Goal: Transaction & Acquisition: Download file/media

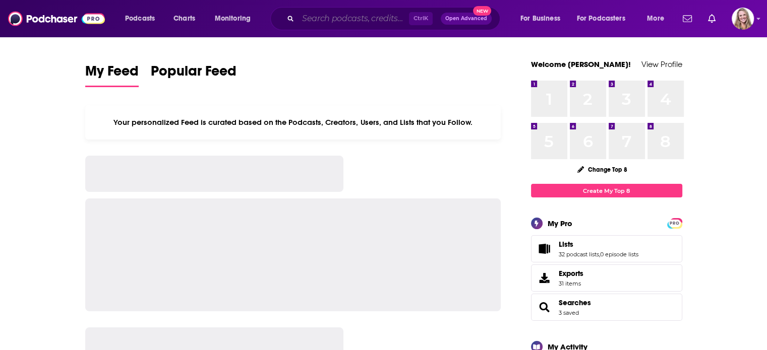
click at [310, 22] on input "Search podcasts, credits, & more..." at bounding box center [353, 19] width 111 height 16
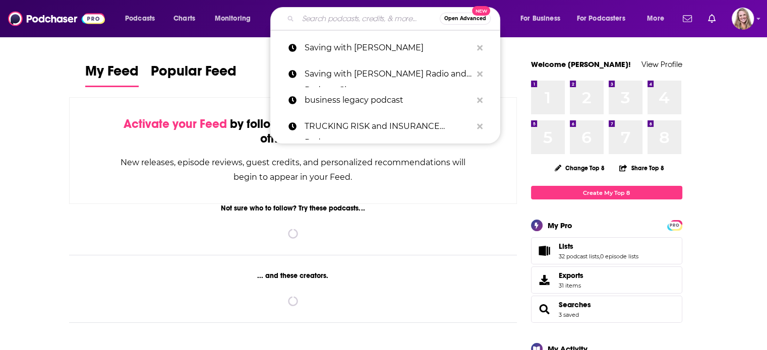
paste input "Speaking of Supply Chain Overview"
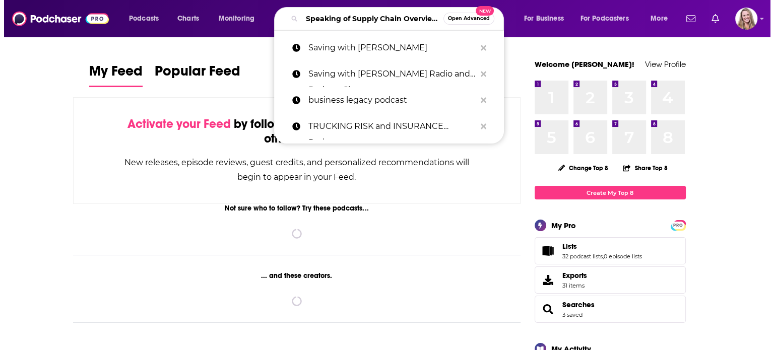
scroll to position [0, 19]
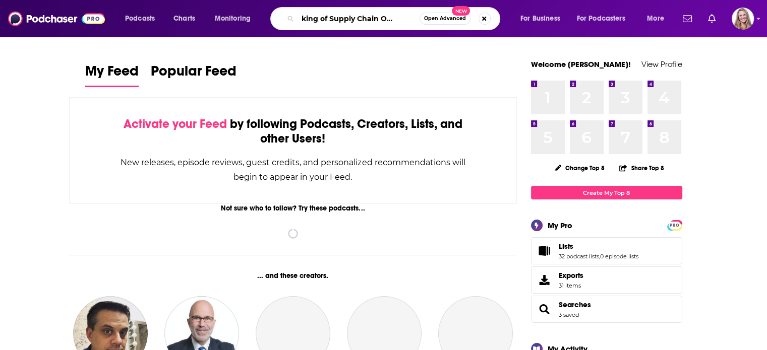
type input "Speaking of Supply Chain Overview"
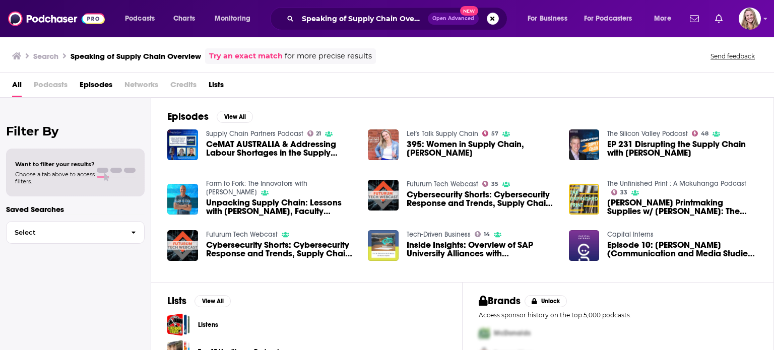
click at [246, 142] on span "CeMAT AUSTRALIA & Addressing Labour Shortages in the Supply Chain Industry | Su…" at bounding box center [281, 148] width 150 height 17
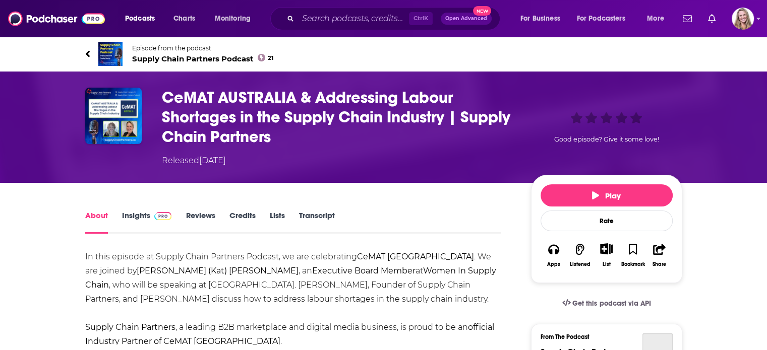
click at [197, 58] on span "Supply Chain Partners Podcast 21" at bounding box center [203, 59] width 142 height 10
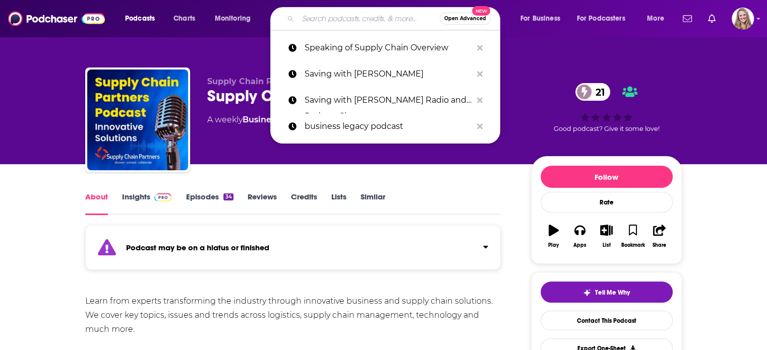
click at [315, 22] on input "Search podcasts, credits, & more..." at bounding box center [369, 19] width 142 height 16
paste input "Speaking of Supply Chain Overview"
type input "Speaking of Supply Chain Overview"
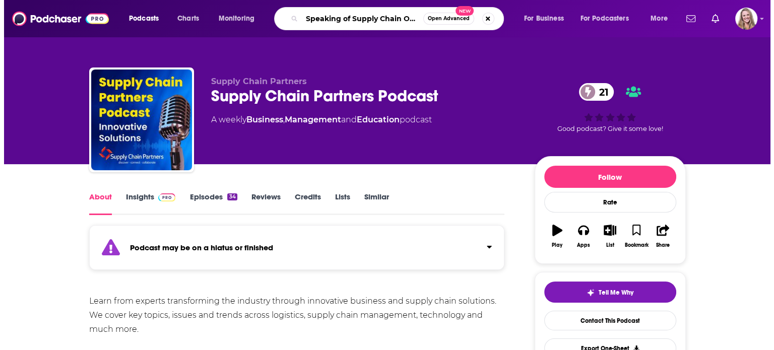
scroll to position [0, 19]
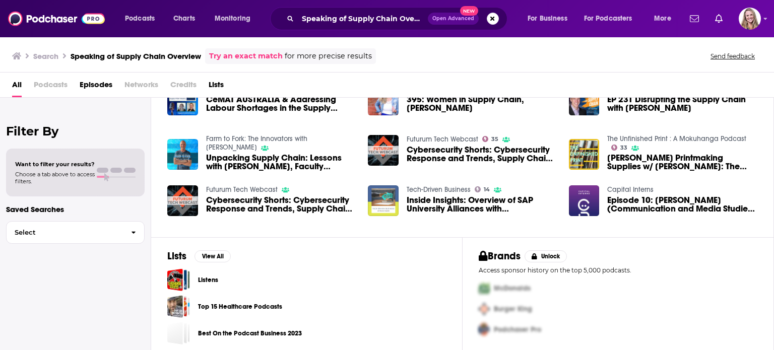
scroll to position [48, 0]
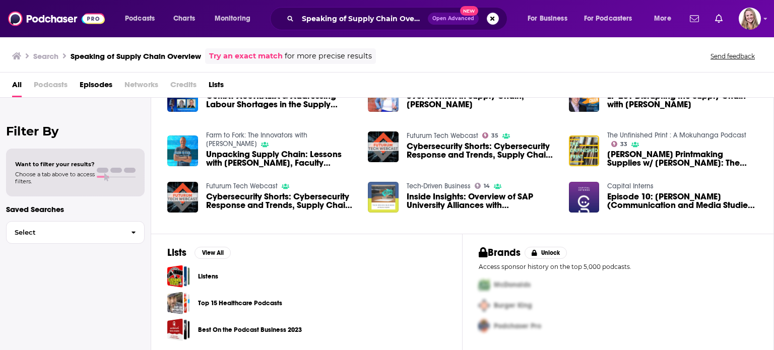
click at [267, 52] on link "Try an exact match" at bounding box center [246, 56] width 74 height 12
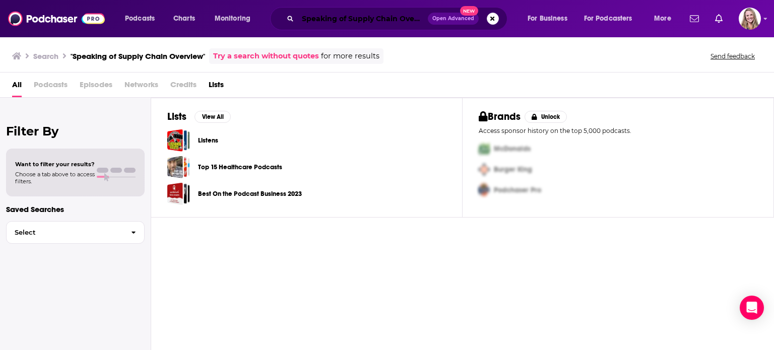
click at [340, 22] on input "Speaking of Supply Chain Overview" at bounding box center [363, 19] width 130 height 16
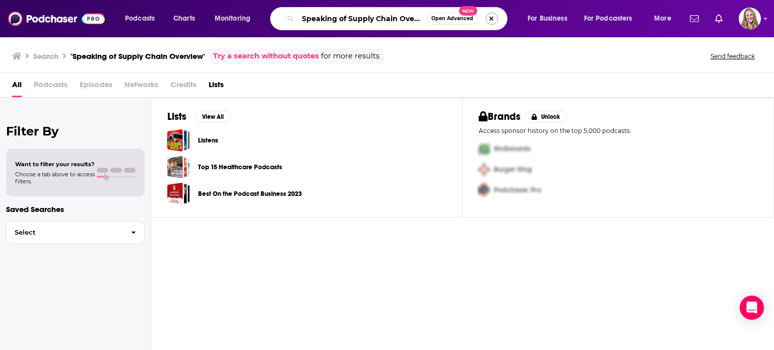
scroll to position [0, 12]
drag, startPoint x: 397, startPoint y: 18, endPoint x: 491, endPoint y: 24, distance: 94.0
click at [491, 24] on div "Speaking of Supply Chain Overview Open Advanced New" at bounding box center [388, 18] width 237 height 23
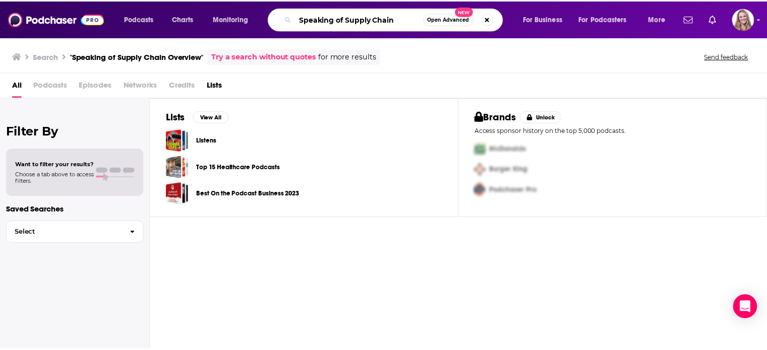
scroll to position [0, 0]
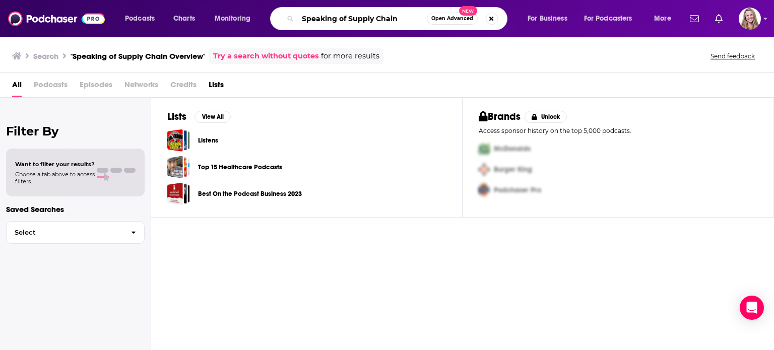
type input "Speaking of Supply Chain"
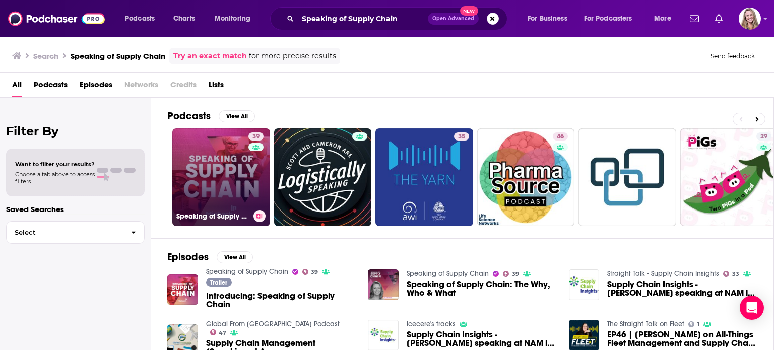
click at [238, 181] on link "39 Speaking of Supply Chain" at bounding box center [221, 178] width 98 height 98
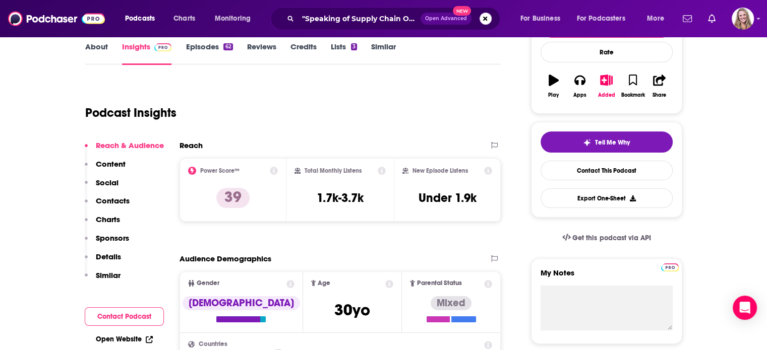
scroll to position [151, 0]
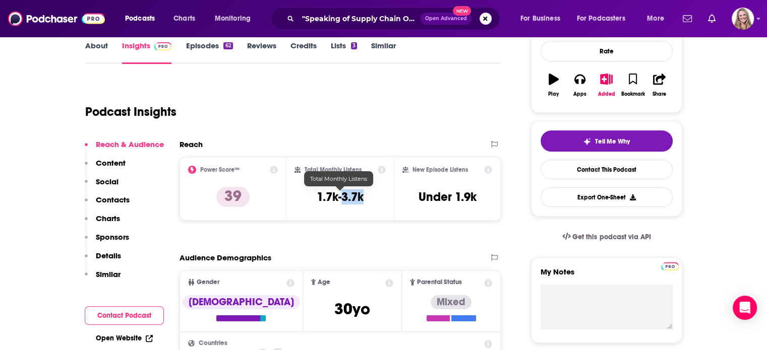
drag, startPoint x: 370, startPoint y: 195, endPoint x: 342, endPoint y: 197, distance: 27.8
click at [342, 197] on div "Total Monthly Listens 1.7k-3.7k" at bounding box center [339, 189] width 91 height 46
copy h3 "3.7k"
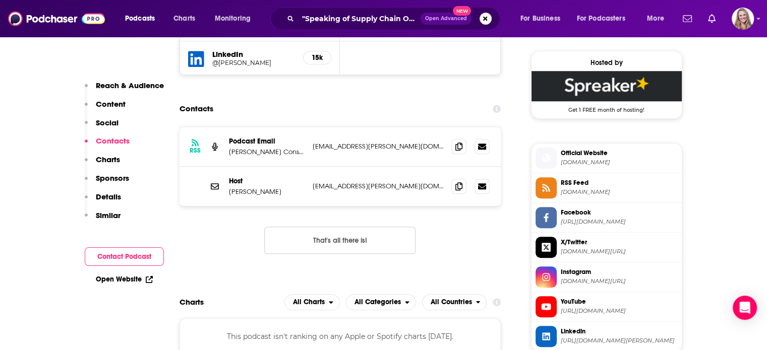
scroll to position [807, 0]
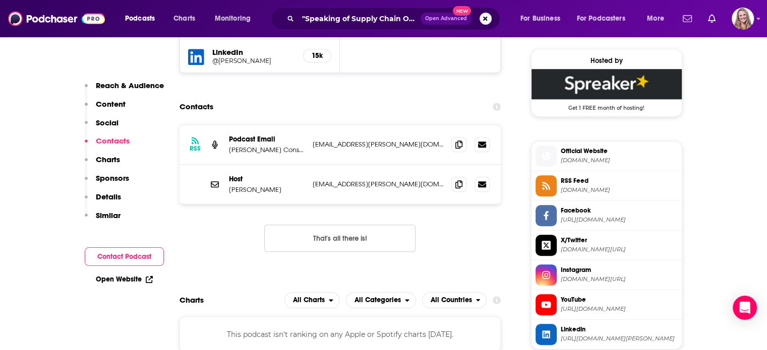
click at [585, 158] on span "[DOMAIN_NAME]" at bounding box center [619, 161] width 117 height 8
click at [567, 301] on span "YouTube" at bounding box center [619, 299] width 117 height 9
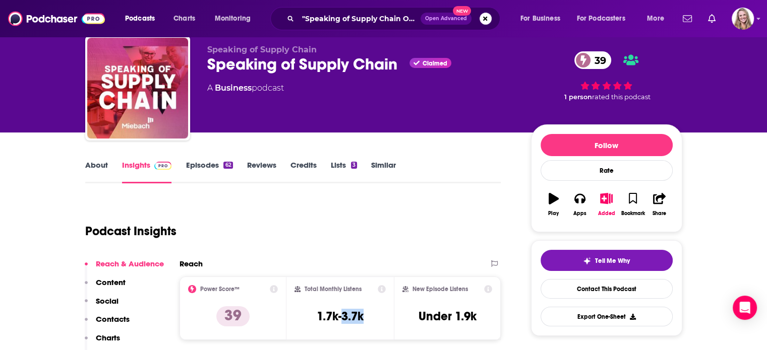
scroll to position [0, 0]
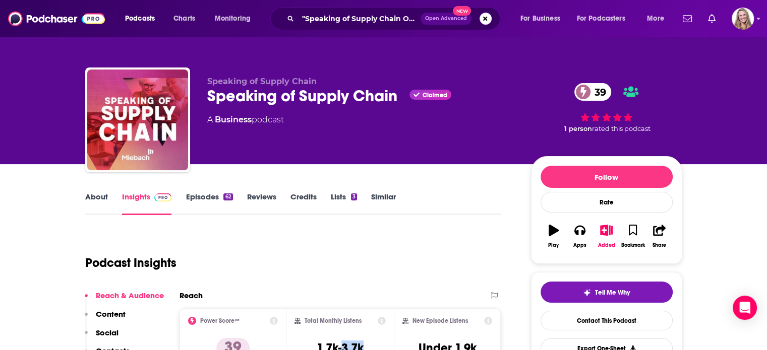
click at [106, 198] on link "About" at bounding box center [96, 203] width 23 height 23
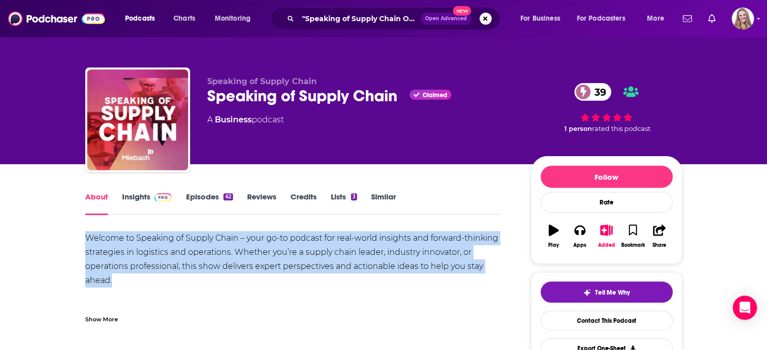
drag, startPoint x: 123, startPoint y: 276, endPoint x: 70, endPoint y: 245, distance: 61.2
copy div "Welcome to Speaking of Supply Chain – your go-to podcast for real-world insight…"
click at [318, 20] on input ""Speaking of Supply Chain Overview"" at bounding box center [359, 19] width 123 height 16
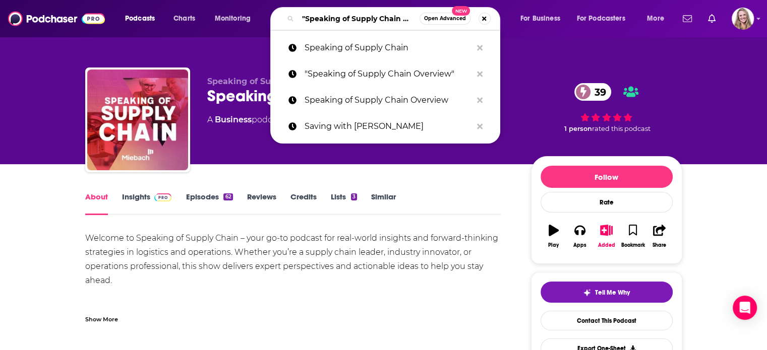
click at [318, 20] on input ""Speaking of Supply Chain Overview"" at bounding box center [359, 19] width 122 height 16
click at [318, 19] on input ""Speaking of Supply Chain Overview"" at bounding box center [359, 19] width 122 height 16
paste input "THE [PERSON_NAME] SHOW"
type input "THE [PERSON_NAME] SHOW"
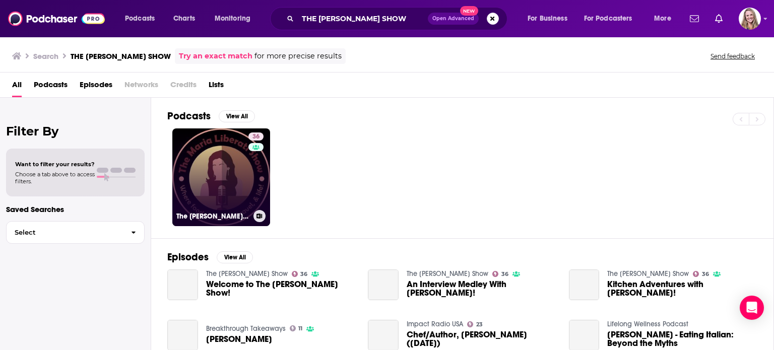
click at [215, 172] on link "36 The [PERSON_NAME] Show" at bounding box center [221, 178] width 98 height 98
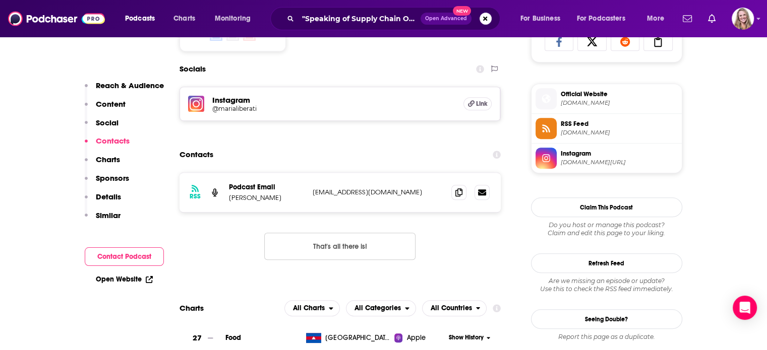
scroll to position [706, 0]
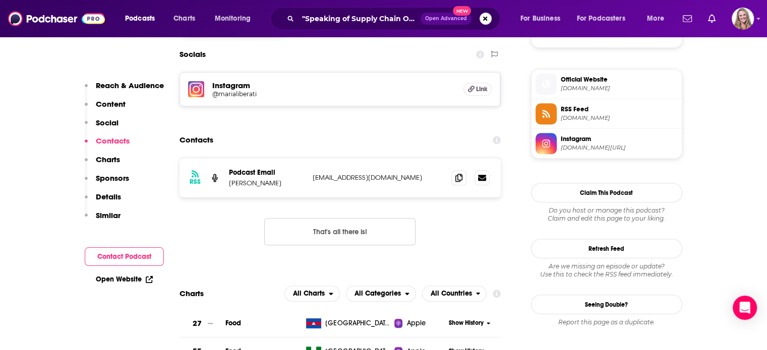
click at [578, 92] on link "Official Website [DOMAIN_NAME]" at bounding box center [606, 84] width 142 height 21
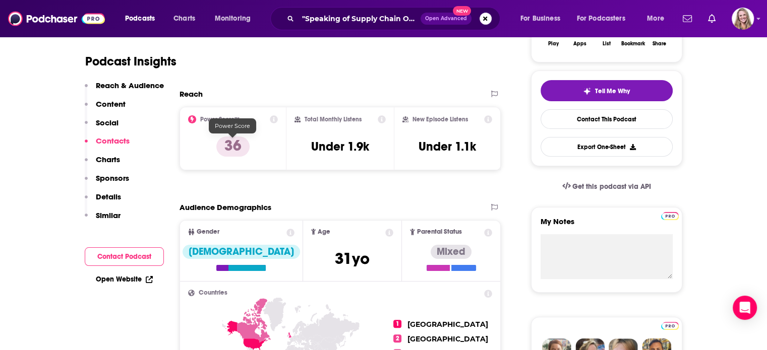
scroll to position [0, 0]
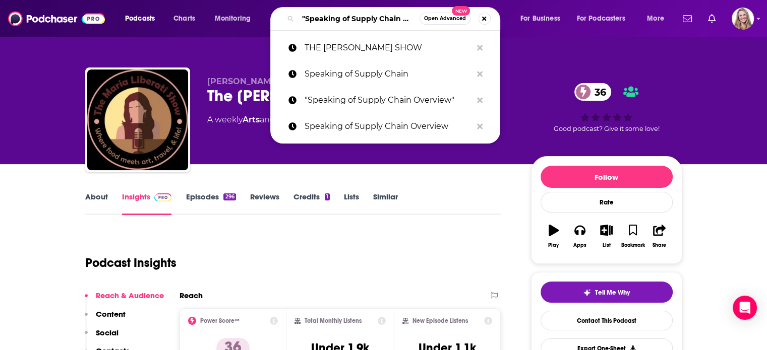
click at [325, 14] on input ""Speaking of Supply Chain Overview"" at bounding box center [359, 19] width 122 height 16
click at [394, 21] on input ""Speaking of Supply Chain Overview"" at bounding box center [359, 19] width 122 height 16
drag, startPoint x: 400, startPoint y: 19, endPoint x: 424, endPoint y: 20, distance: 23.7
click at [424, 20] on div ""Speaking of Supply Chain Overview" Open Advanced New" at bounding box center [385, 18] width 230 height 23
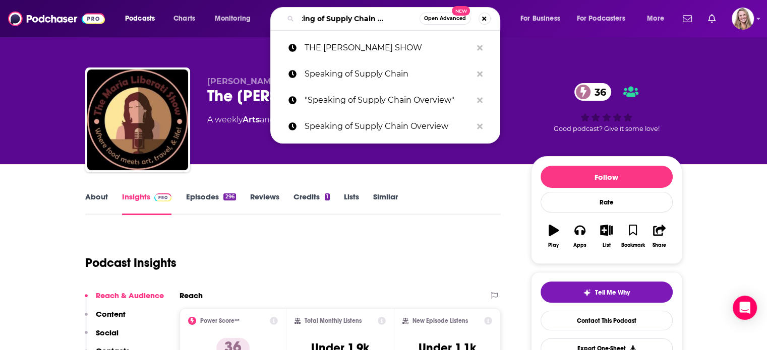
click at [412, 20] on input ""Speaking of Supply Chain Overview"" at bounding box center [359, 19] width 122 height 16
click at [416, 19] on input ""Speaking of Supply Chain Overview"" at bounding box center [359, 19] width 122 height 16
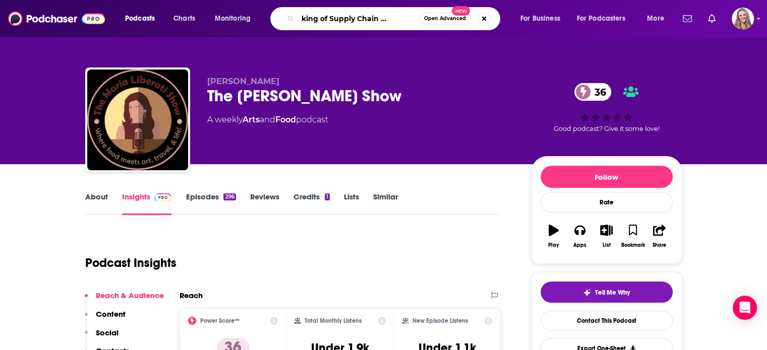
type input ""Speaking of Supply Chain Overview""
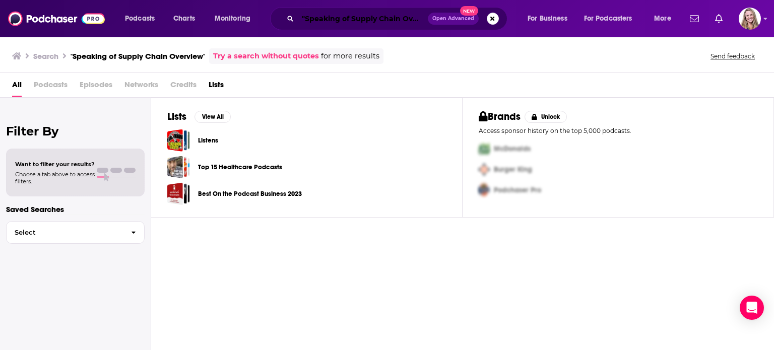
click at [408, 20] on input ""Speaking of Supply Chain Overview"" at bounding box center [363, 19] width 130 height 16
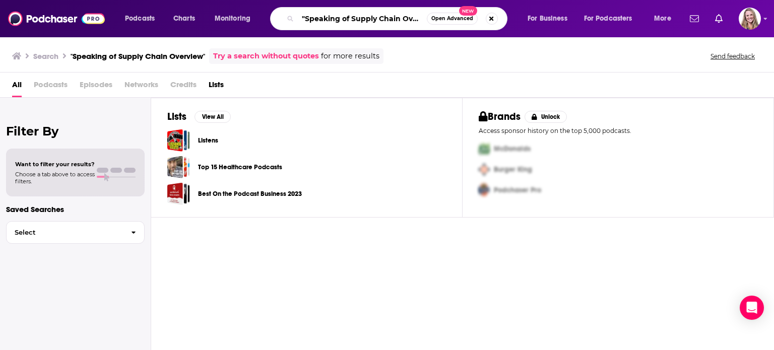
scroll to position [0, 18]
drag, startPoint x: 404, startPoint y: 20, endPoint x: 460, endPoint y: 24, distance: 56.1
click at [460, 24] on div ""Speaking of Supply Chain Overview" Open Advanced New" at bounding box center [388, 18] width 237 height 23
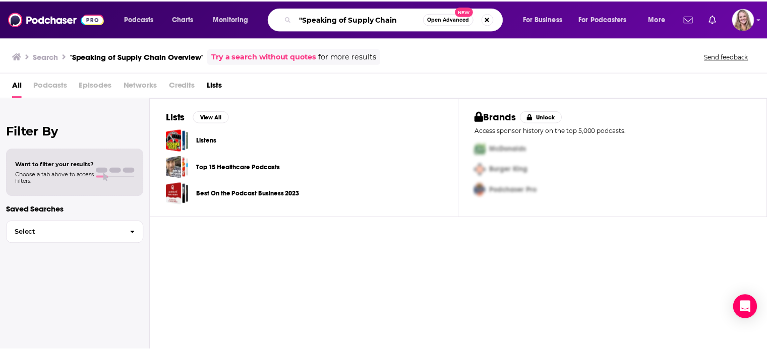
scroll to position [0, 0]
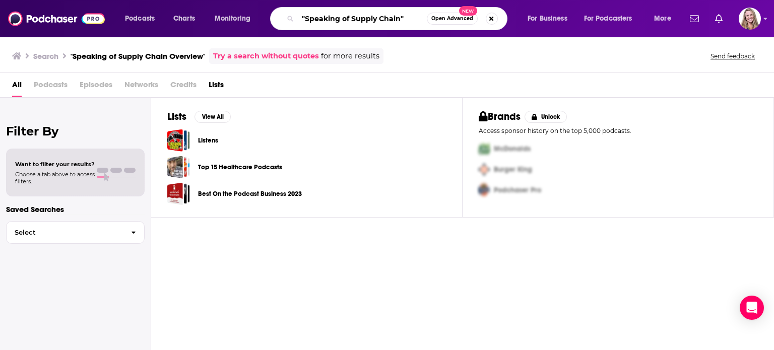
type input ""Speaking of Supply Chain""
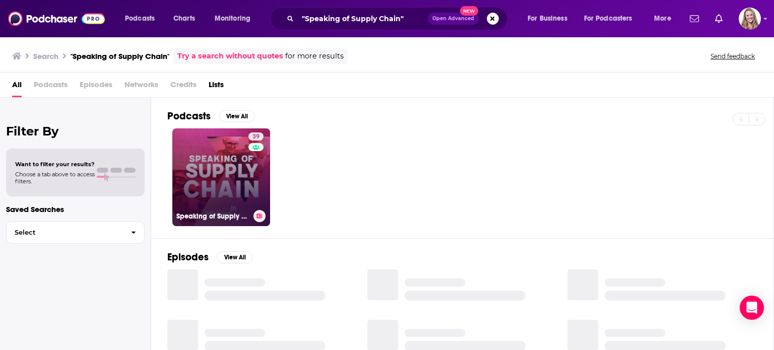
click at [244, 166] on link "39 Speaking of Supply Chain" at bounding box center [221, 178] width 98 height 98
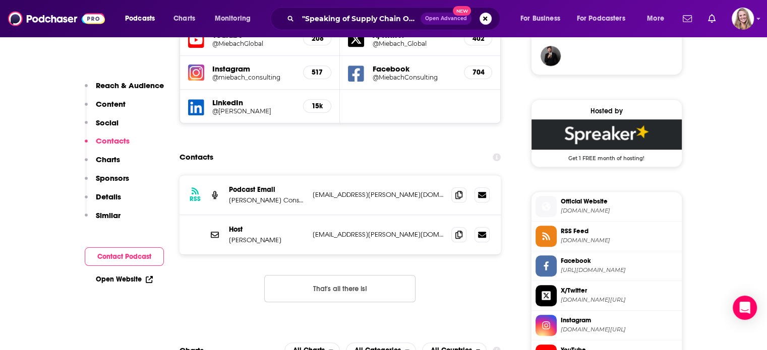
scroll to position [807, 0]
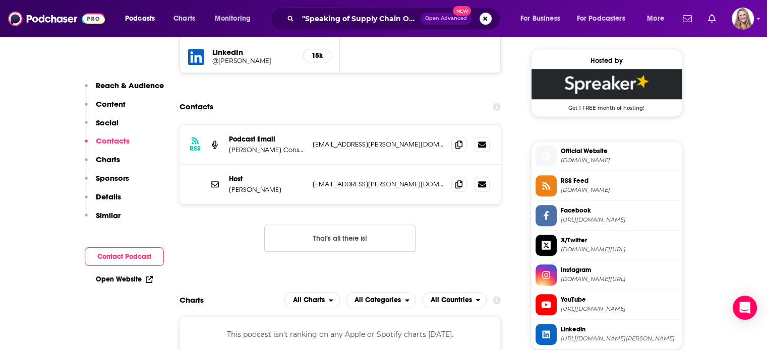
click at [593, 159] on span "[DOMAIN_NAME]" at bounding box center [619, 161] width 117 height 8
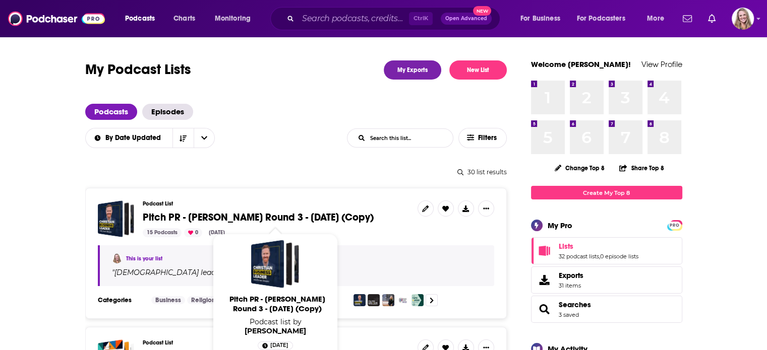
click at [329, 216] on span "Pitch PR - [PERSON_NAME] Round 3 - [DATE] (Copy)" at bounding box center [258, 217] width 231 height 13
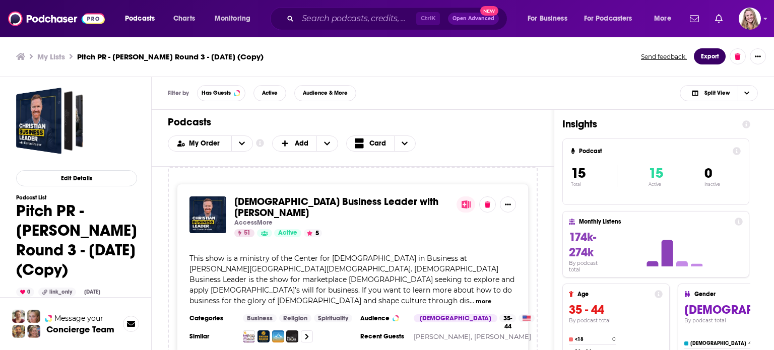
click at [704, 56] on button "Export" at bounding box center [710, 56] width 32 height 16
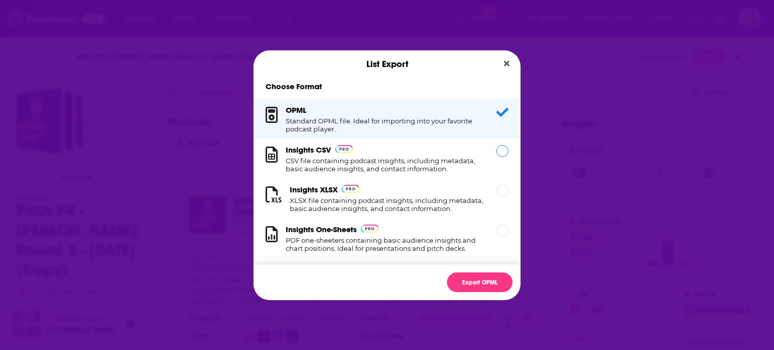
click at [446, 160] on h1 "CSV file containing podcast insights, including metadata, basic audience insigh…" at bounding box center [385, 165] width 199 height 16
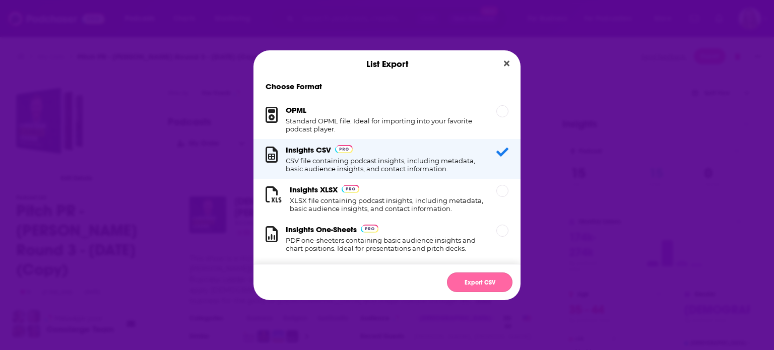
click at [474, 288] on button "Export CSV" at bounding box center [480, 283] width 66 height 20
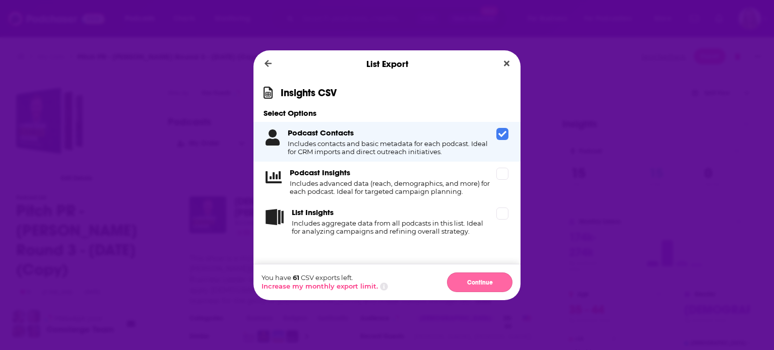
click at [471, 282] on button "Continue" at bounding box center [480, 283] width 66 height 20
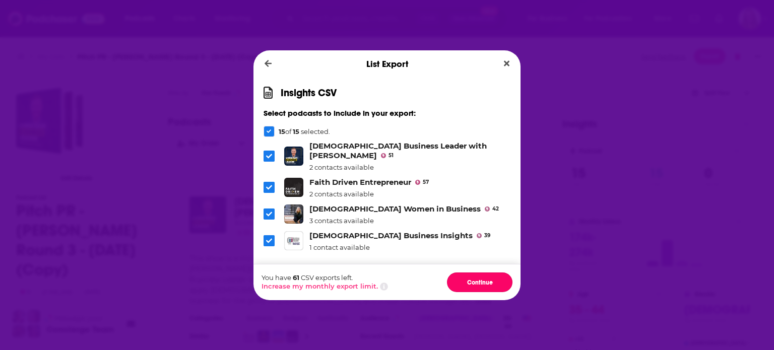
click at [471, 282] on button "Continue" at bounding box center [480, 283] width 66 height 20
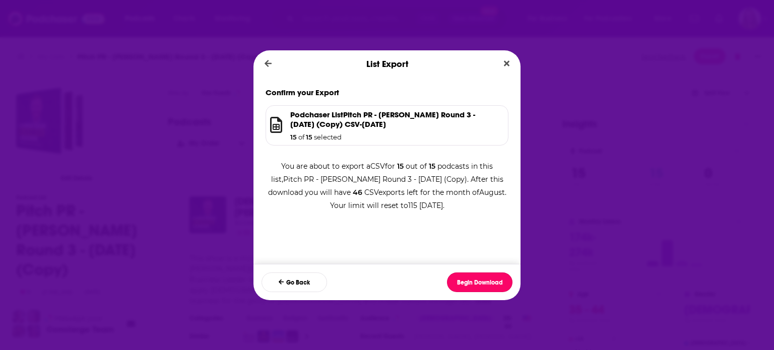
click at [471, 282] on button "Begin Download" at bounding box center [480, 283] width 66 height 20
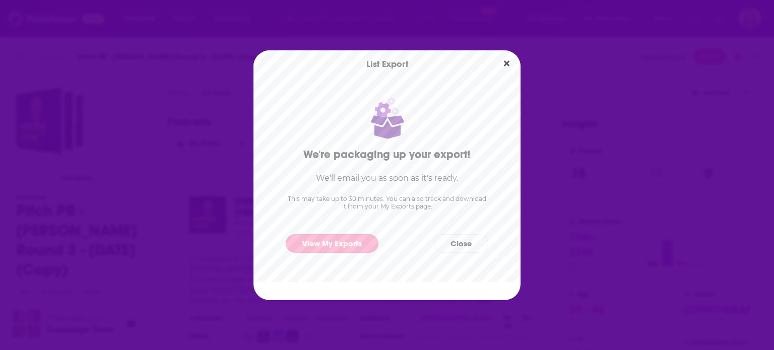
click at [366, 244] on link "View My Exports" at bounding box center [332, 243] width 93 height 19
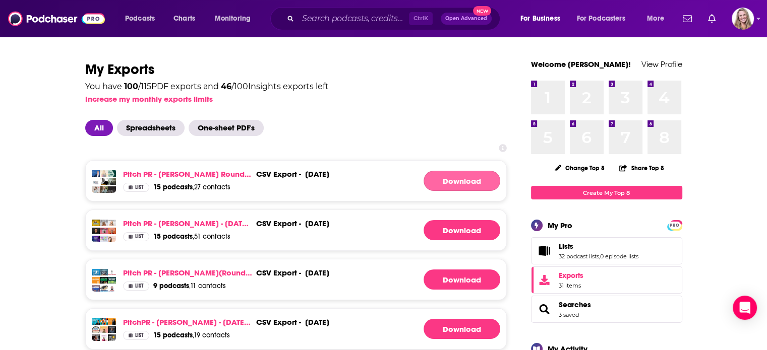
click at [459, 181] on link "Download" at bounding box center [462, 181] width 77 height 20
